Goal: Register for event/course

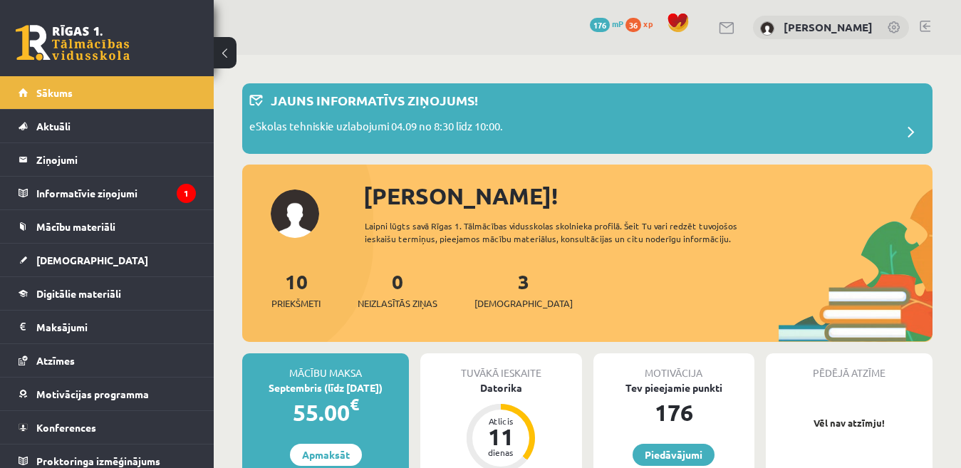
scroll to position [142, 0]
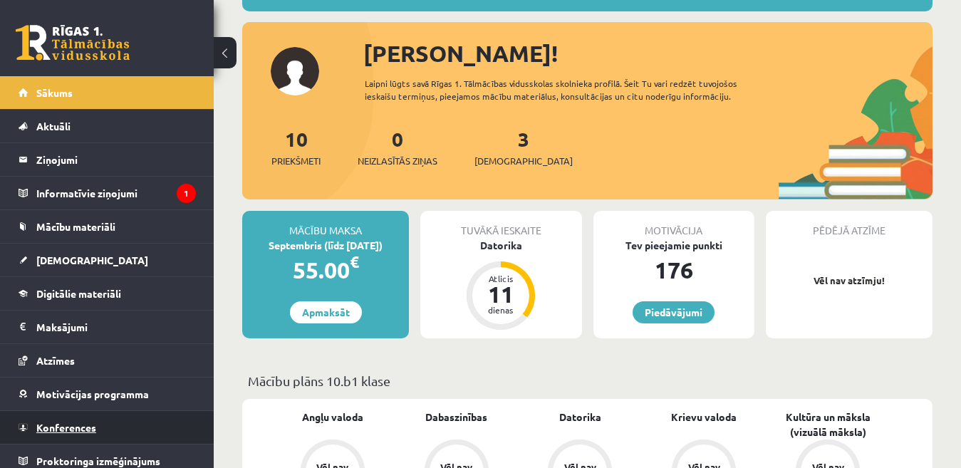
click at [61, 421] on link "Konferences" at bounding box center [107, 427] width 177 height 33
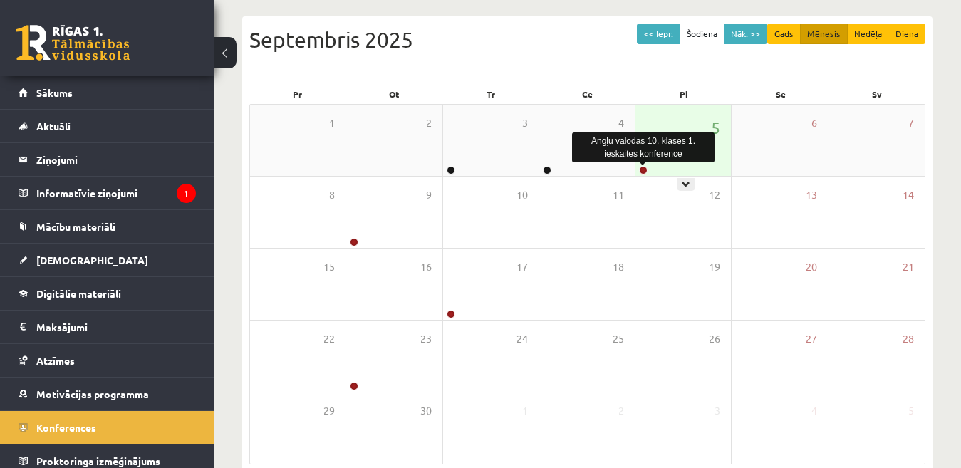
click at [647, 171] on link at bounding box center [643, 170] width 9 height 9
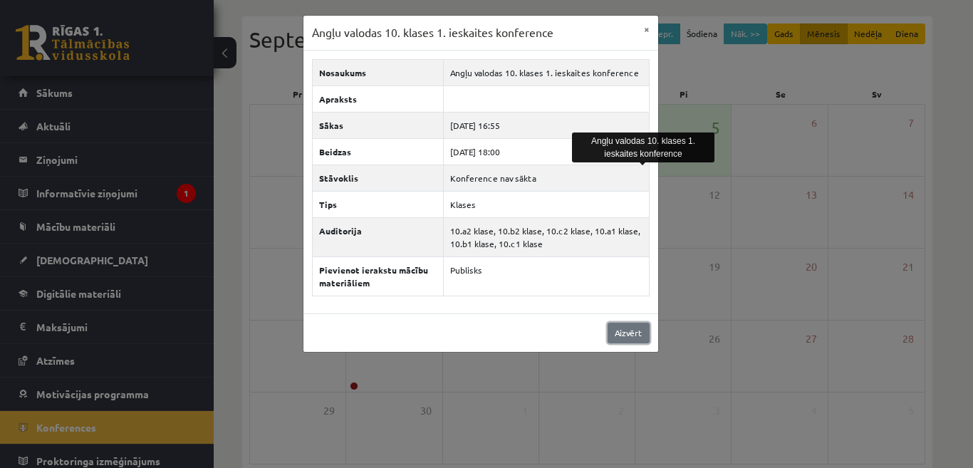
click at [644, 329] on link "Aizvērt" at bounding box center [629, 333] width 42 height 21
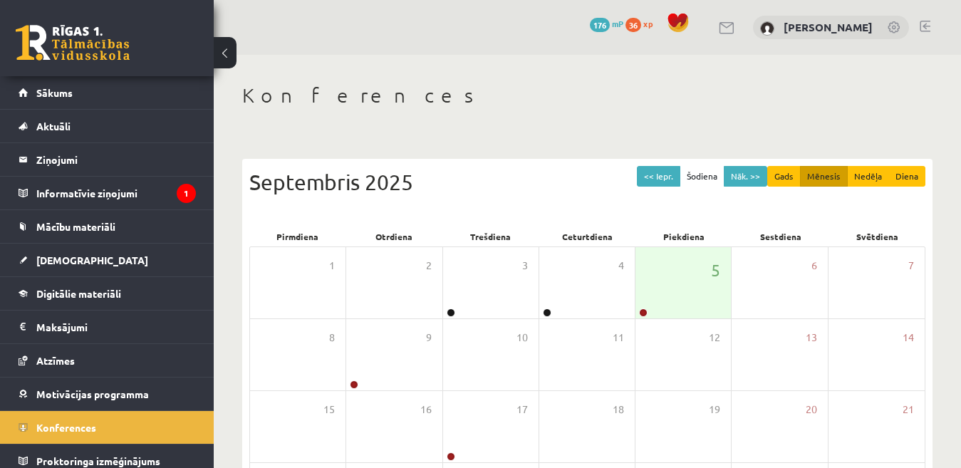
scroll to position [142, 0]
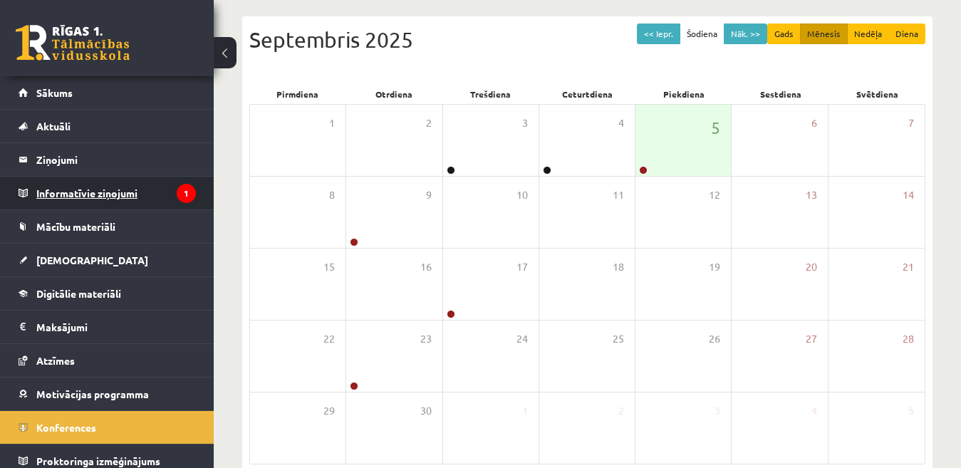
click at [100, 192] on legend "Informatīvie ziņojumi 1" at bounding box center [116, 193] width 160 height 33
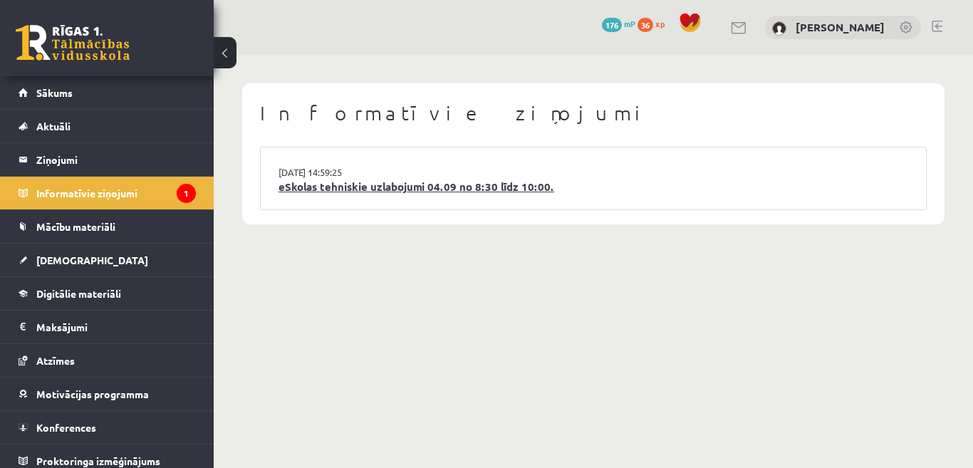
click at [329, 186] on link "eSkolas tehniskie uzlabojumi 04.09 no 8:30 līdz 10:00." at bounding box center [594, 187] width 630 height 16
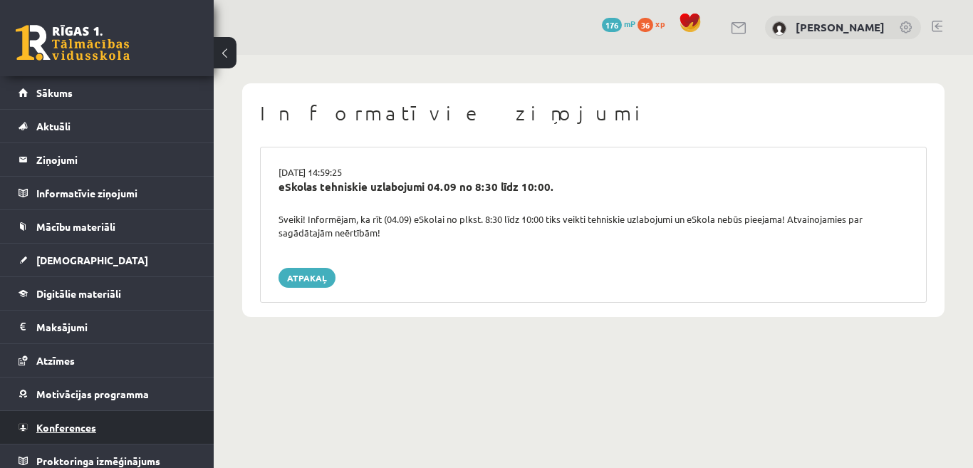
click at [58, 430] on span "Konferences" at bounding box center [66, 427] width 60 height 13
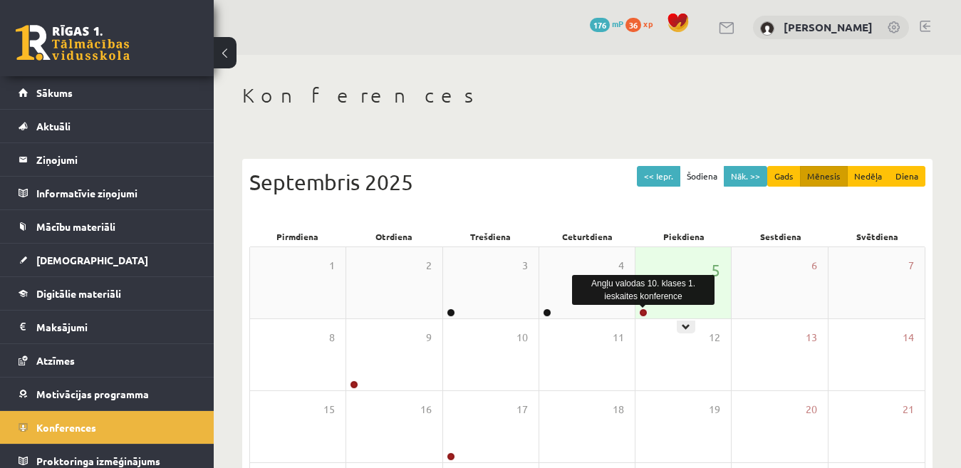
click at [643, 313] on link at bounding box center [643, 313] width 9 height 9
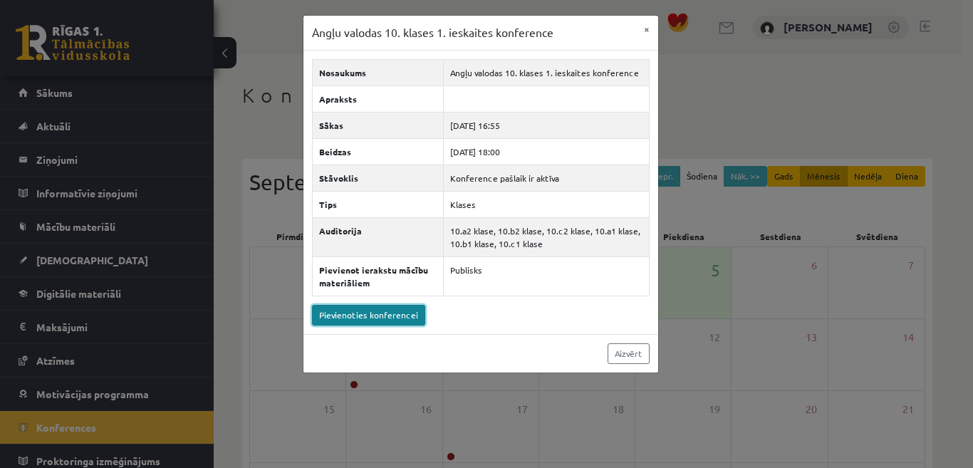
click at [403, 318] on link "Pievienoties konferencei" at bounding box center [368, 315] width 113 height 21
click at [637, 26] on button "×" at bounding box center [647, 29] width 23 height 27
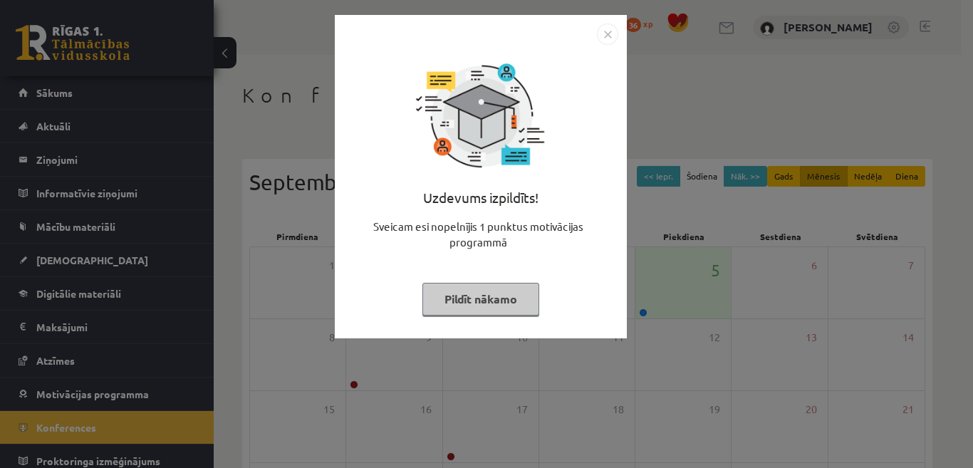
click at [599, 46] on div "Uzdevums izpildīts! Sveicam esi nopelnījis 1 punktus motivācijas programmā Pild…" at bounding box center [480, 187] width 275 height 285
click at [605, 34] on img "Close" at bounding box center [607, 34] width 21 height 21
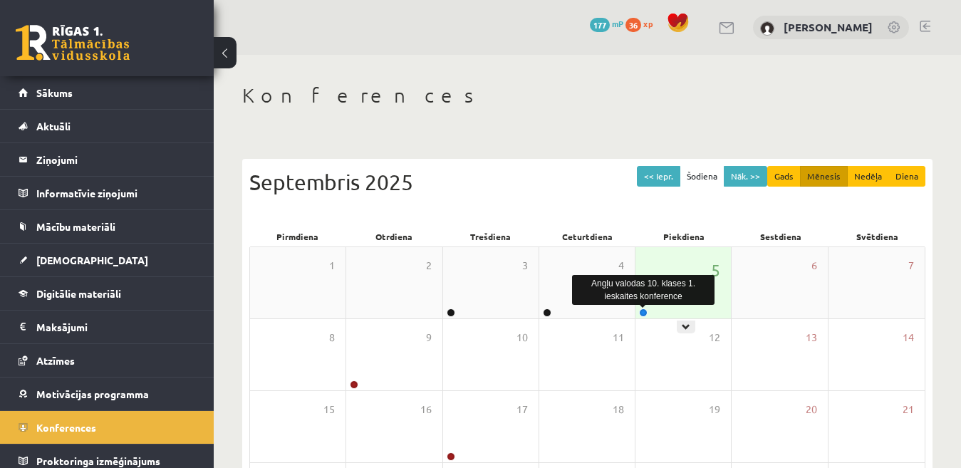
click at [641, 313] on link at bounding box center [643, 313] width 9 height 9
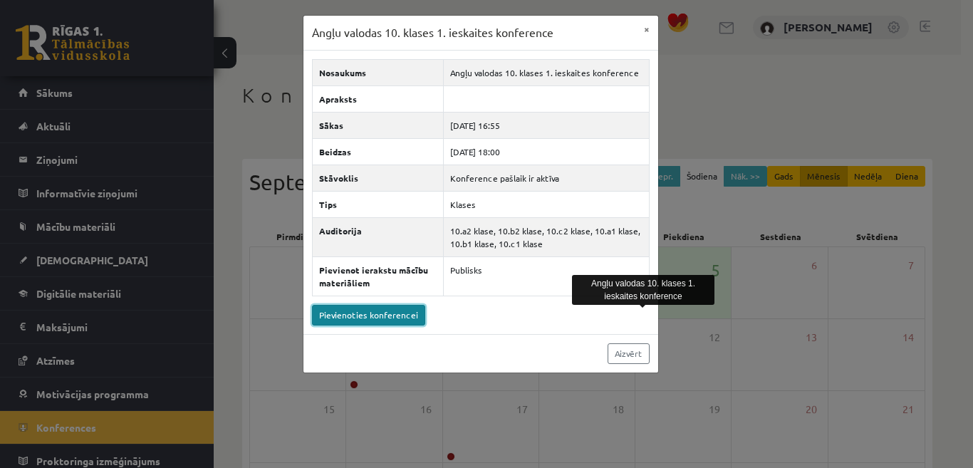
click at [347, 309] on link "Pievienoties konferencei" at bounding box center [368, 315] width 113 height 21
